Goal: Transaction & Acquisition: Purchase product/service

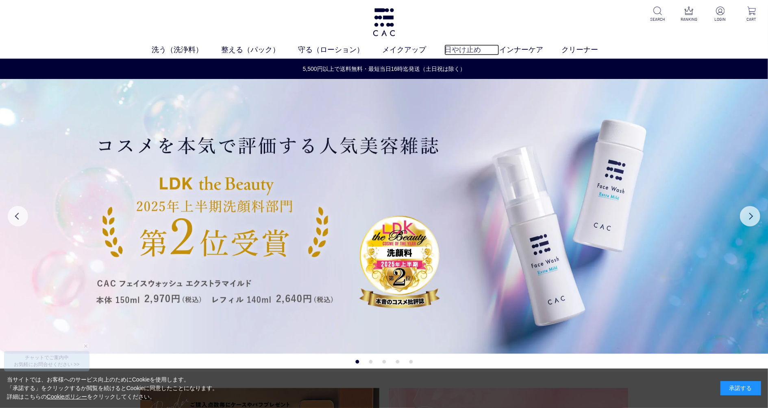
click at [465, 50] on link "日やけ止め" at bounding box center [472, 49] width 55 height 11
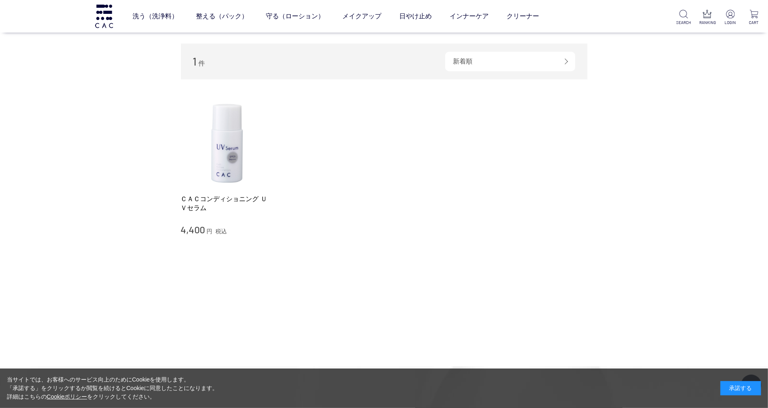
scroll to position [108, 0]
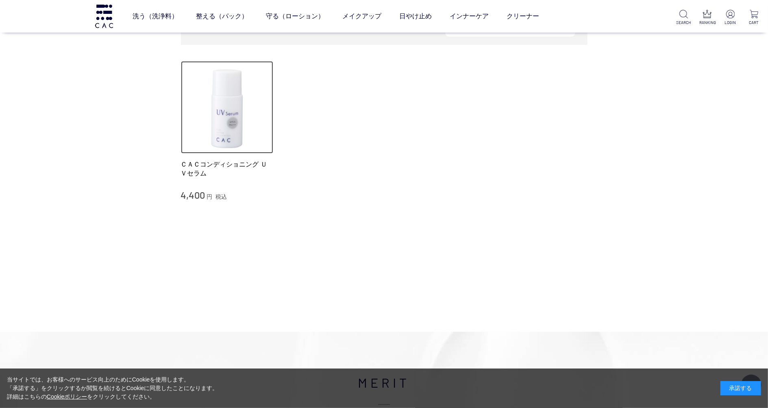
click at [241, 124] on img at bounding box center [227, 107] width 93 height 93
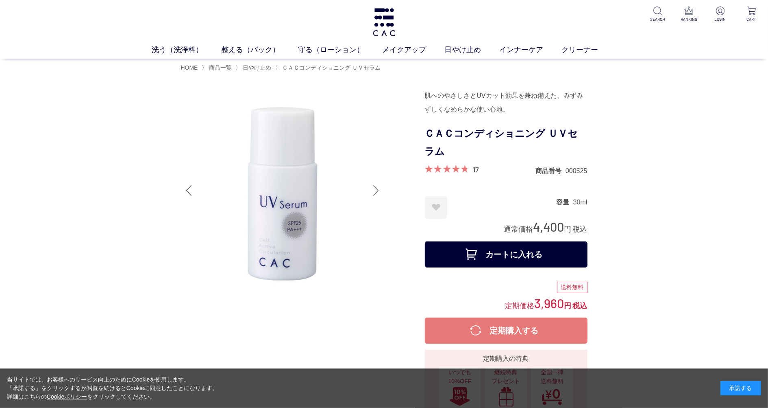
click at [373, 188] on div at bounding box center [376, 190] width 16 height 33
click at [378, 186] on div at bounding box center [376, 190] width 16 height 33
click at [334, 66] on link "液体洗浄料" at bounding box center [323, 65] width 28 height 7
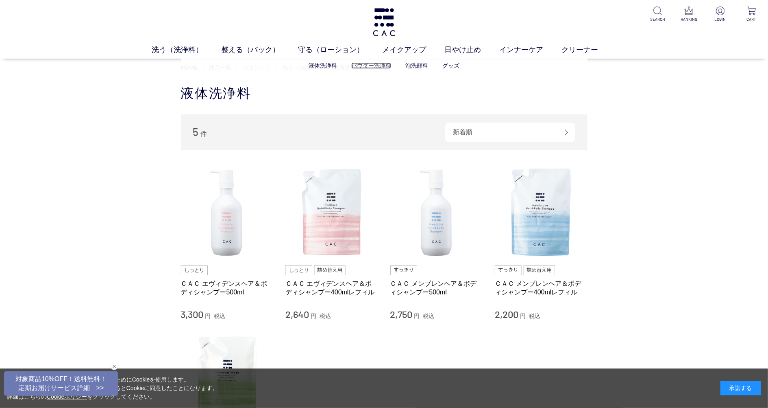
click at [373, 68] on link "パウダー洗浄料" at bounding box center [371, 65] width 40 height 7
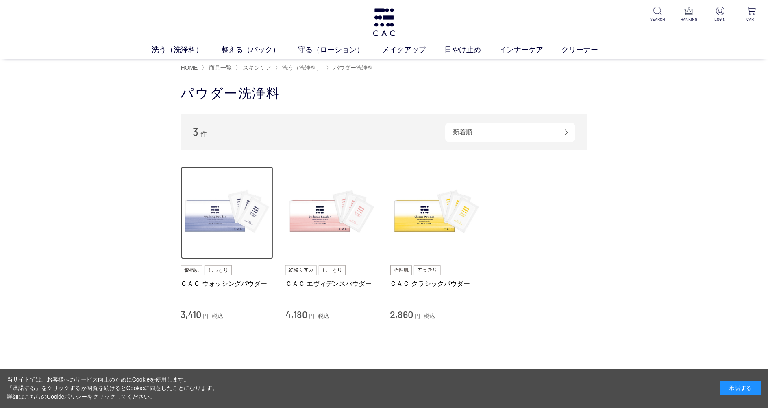
click at [216, 201] on img at bounding box center [227, 212] width 93 height 93
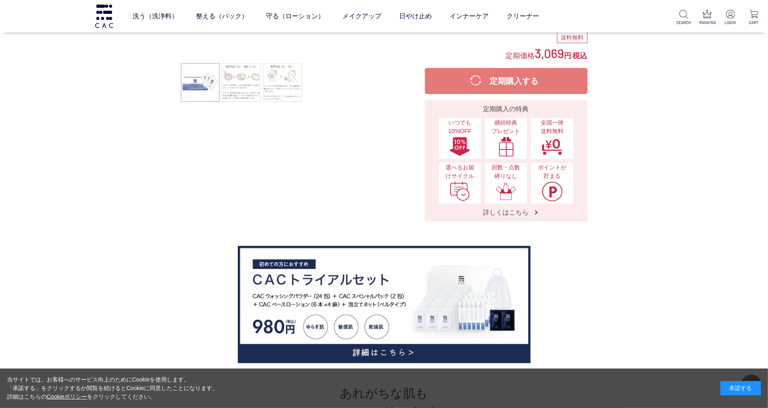
scroll to position [54, 0]
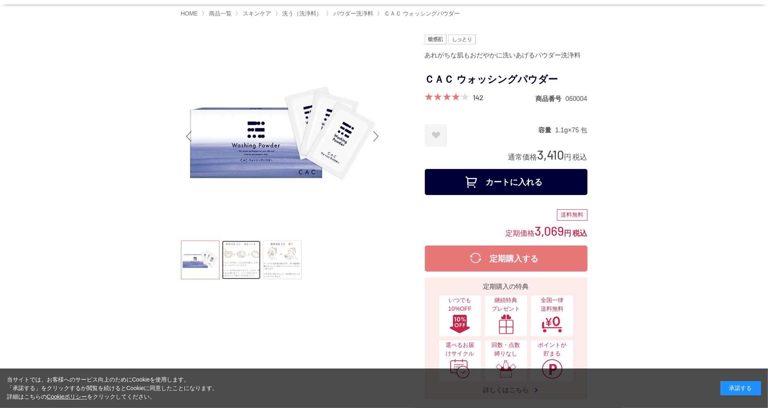
click at [258, 248] on link at bounding box center [241, 259] width 39 height 39
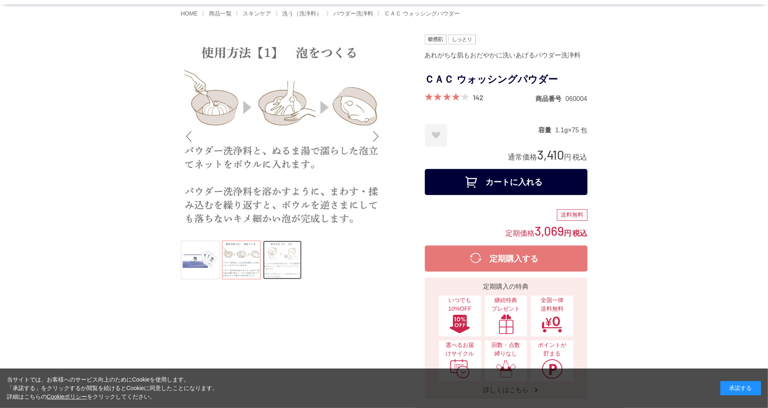
click at [282, 254] on link at bounding box center [282, 259] width 39 height 39
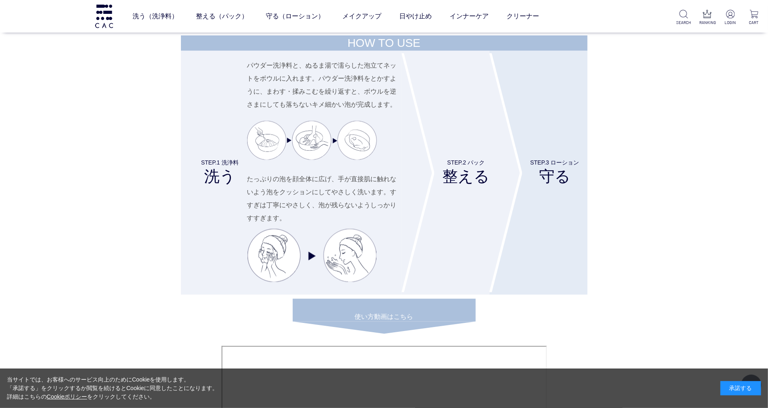
scroll to position [3200, 0]
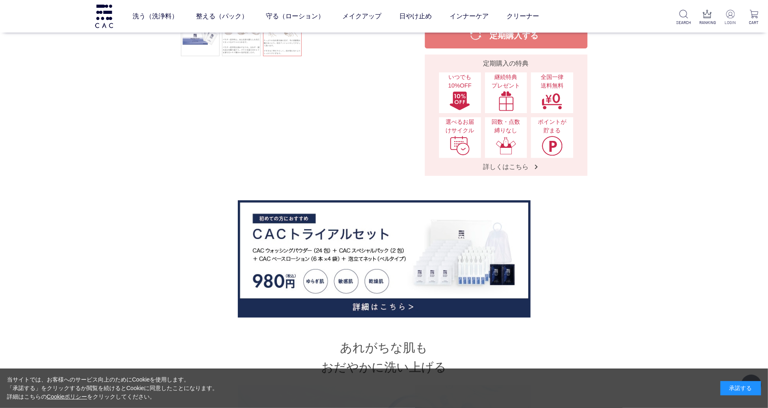
scroll to position [163, 0]
